Goal: Navigation & Orientation: Find specific page/section

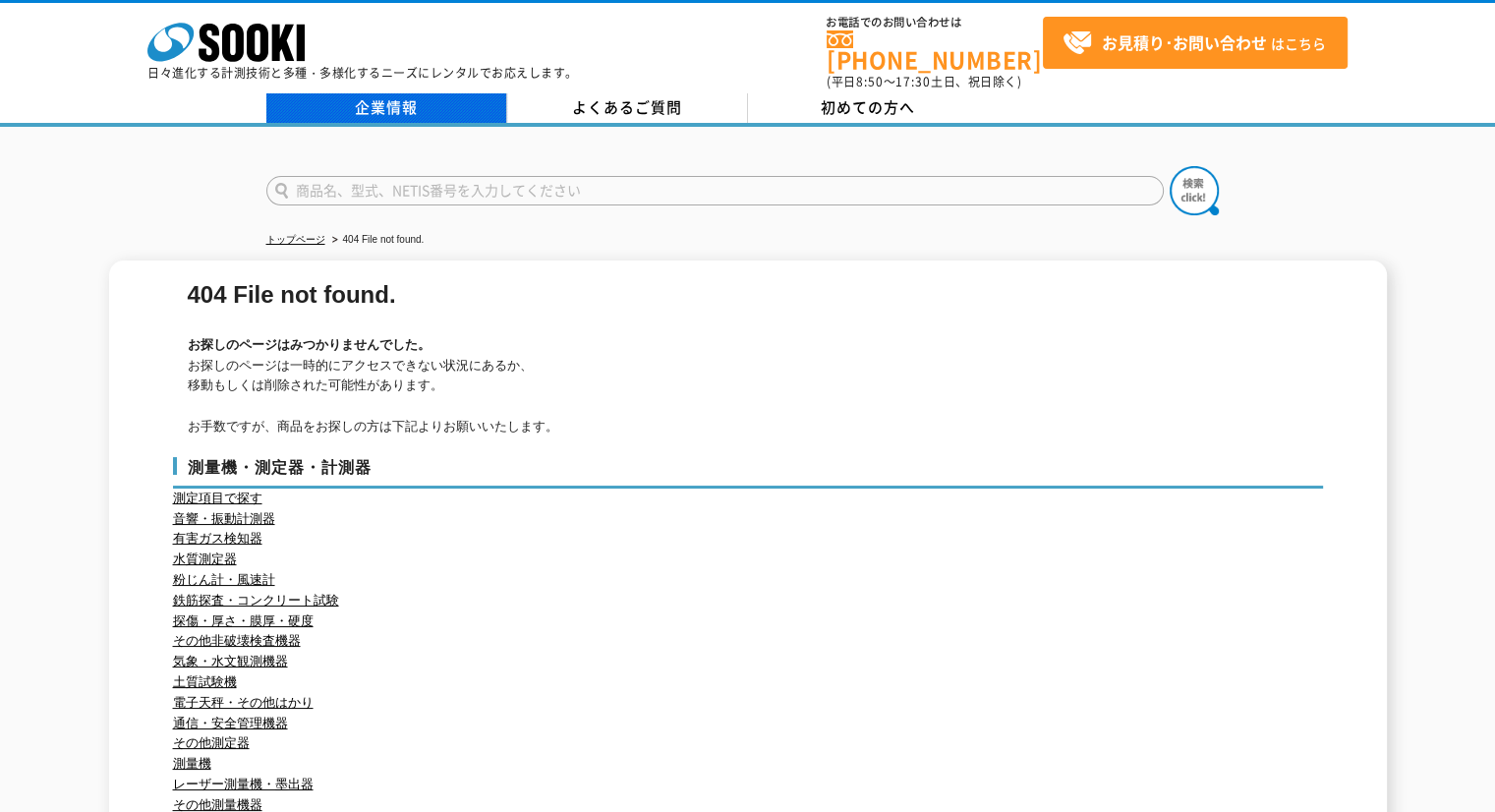
click at [389, 94] on link "企業情報" at bounding box center [387, 109] width 241 height 30
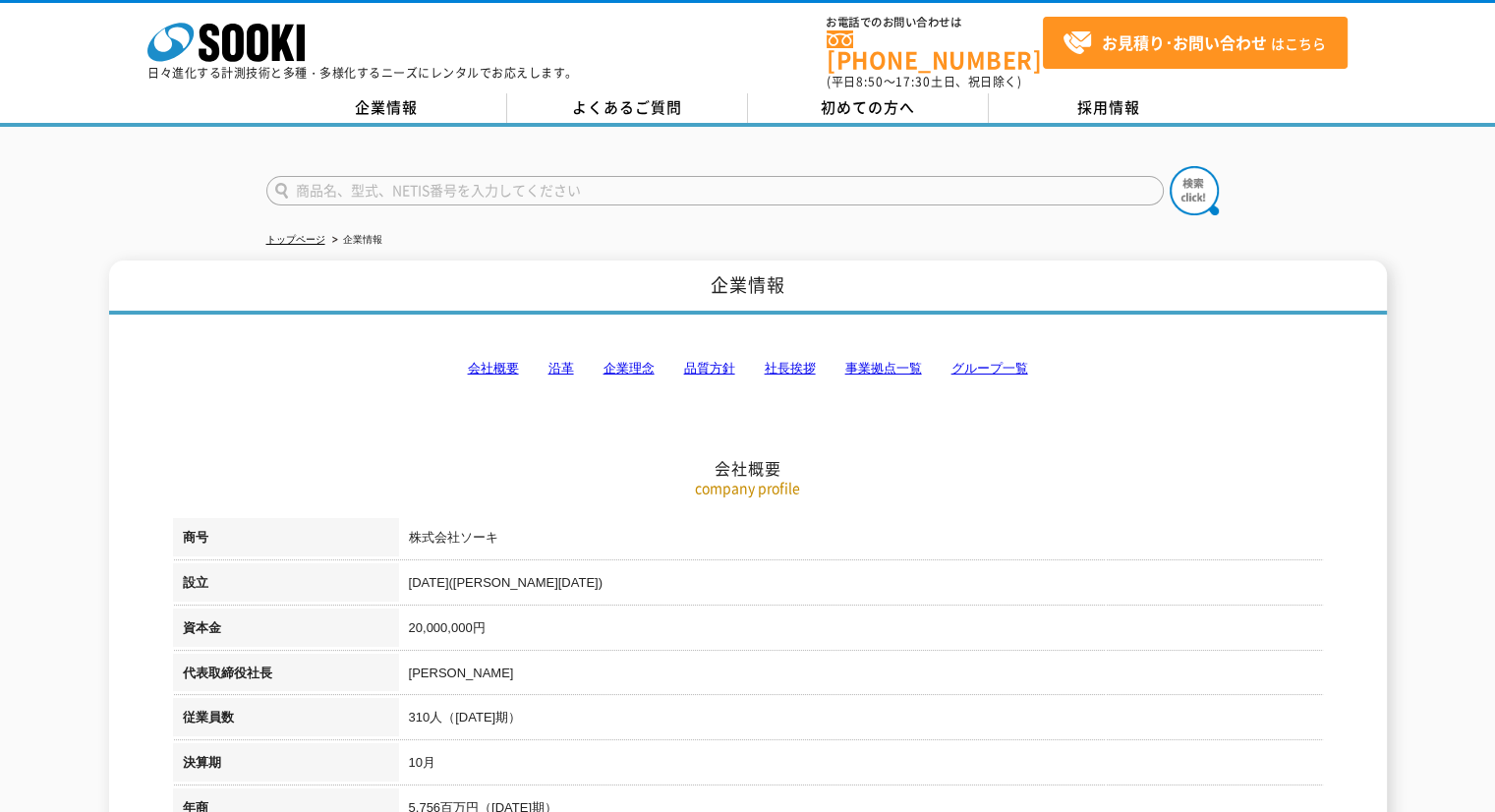
click at [894, 361] on link "事業拠点一覧" at bounding box center [884, 367] width 77 height 15
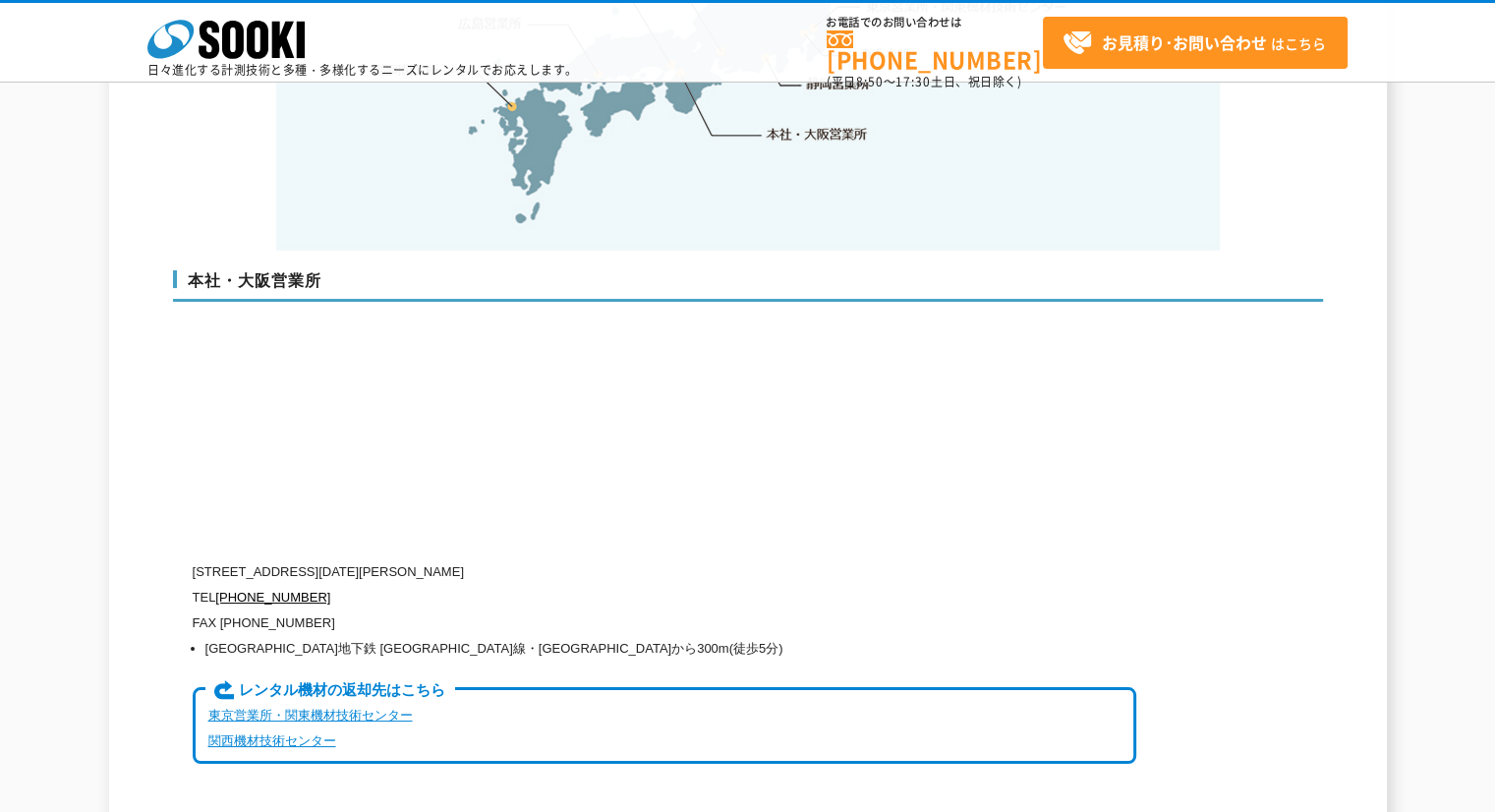
scroll to position [4927, 0]
